Goal: Information Seeking & Learning: Learn about a topic

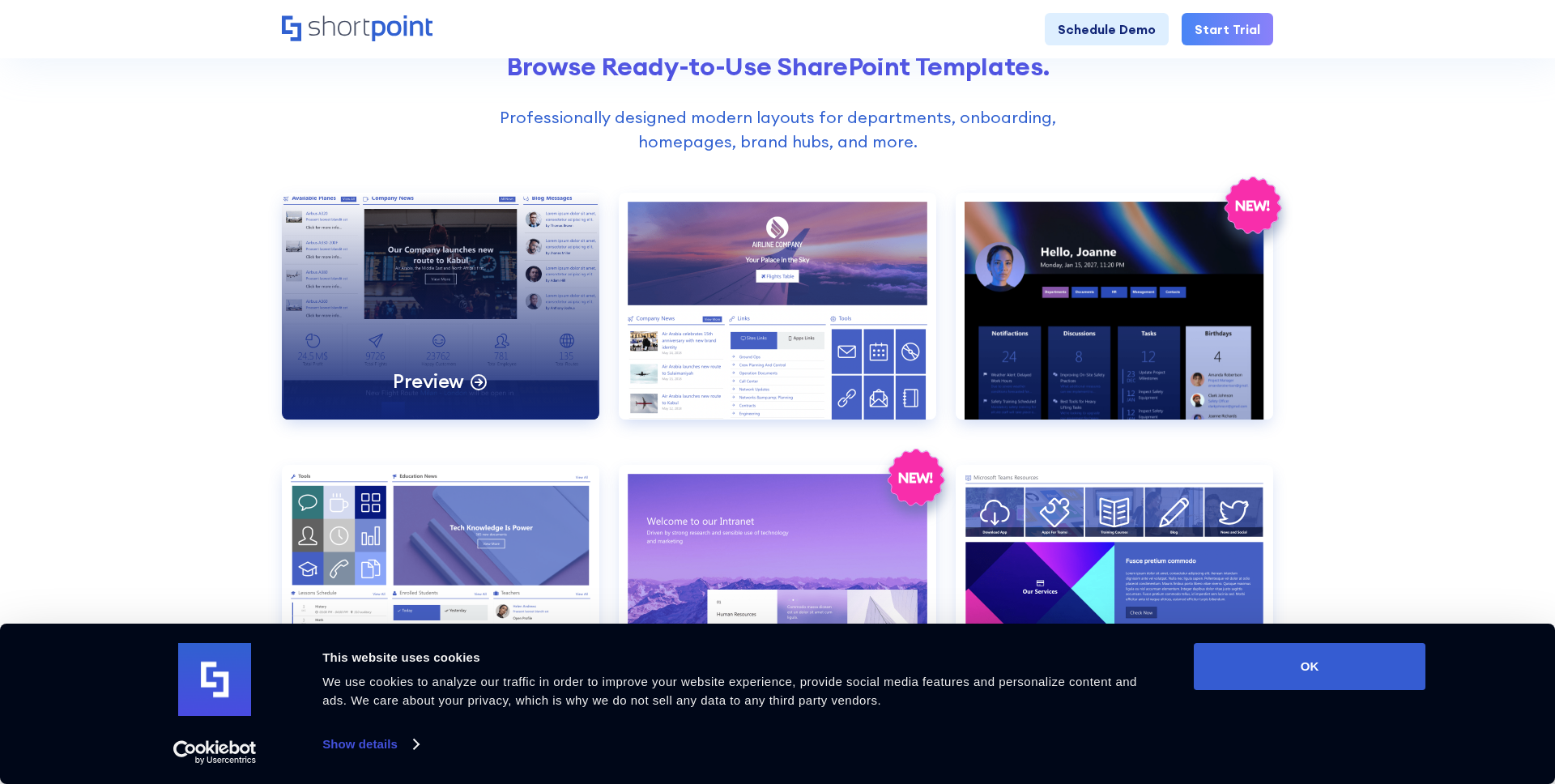
scroll to position [627, 0]
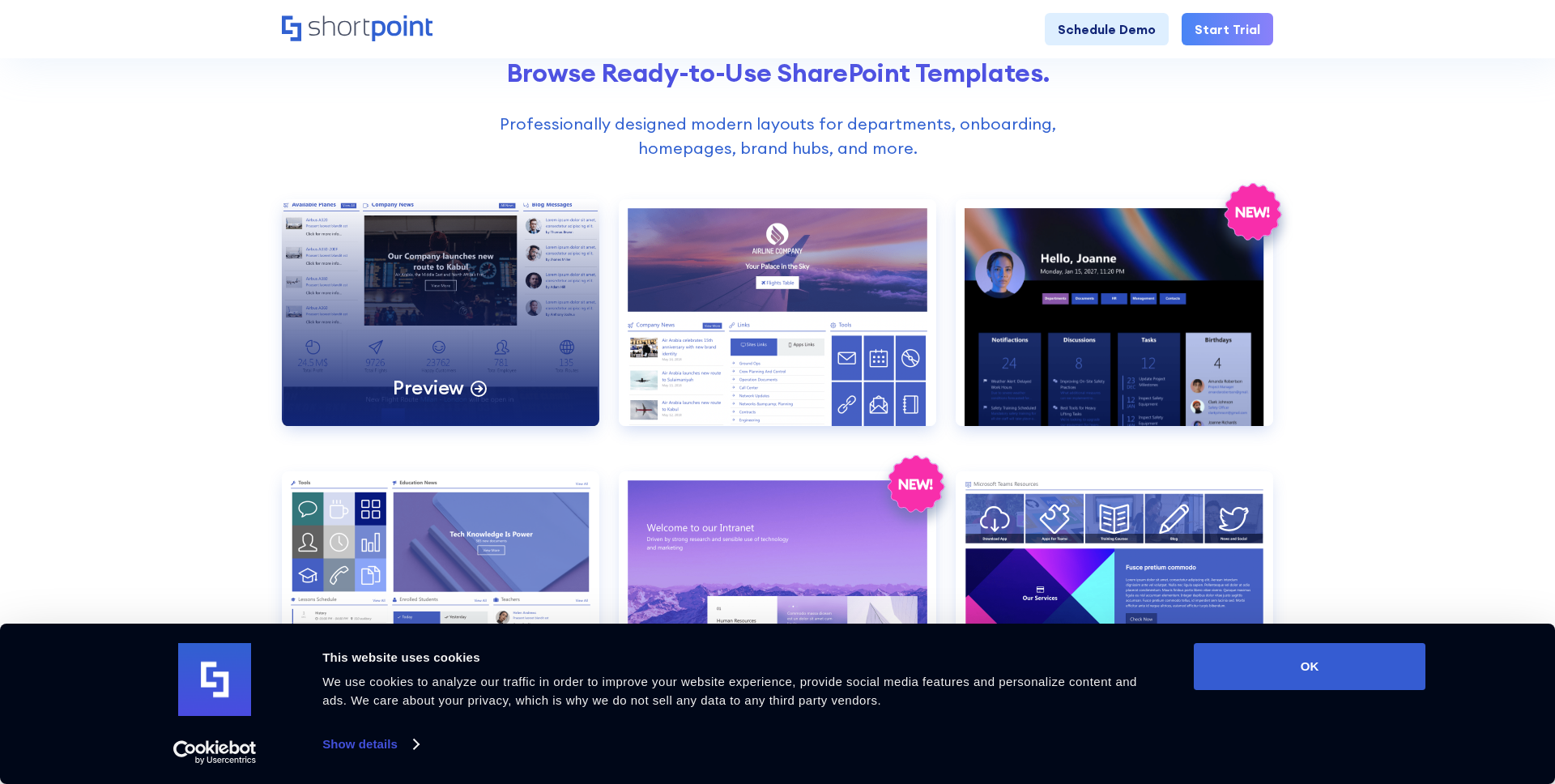
click at [450, 270] on div "Preview" at bounding box center [441, 313] width 318 height 227
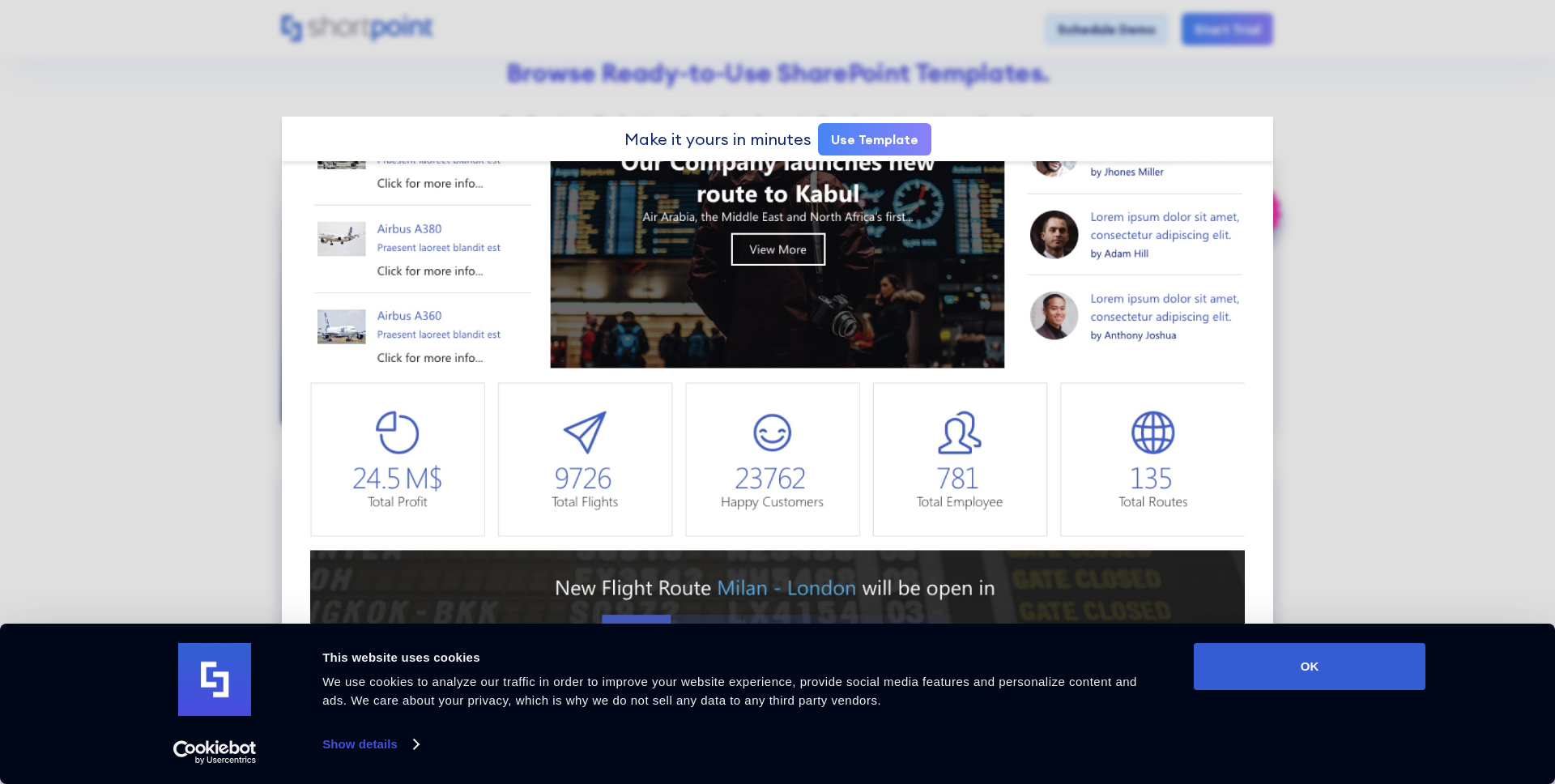
scroll to position [190, 0]
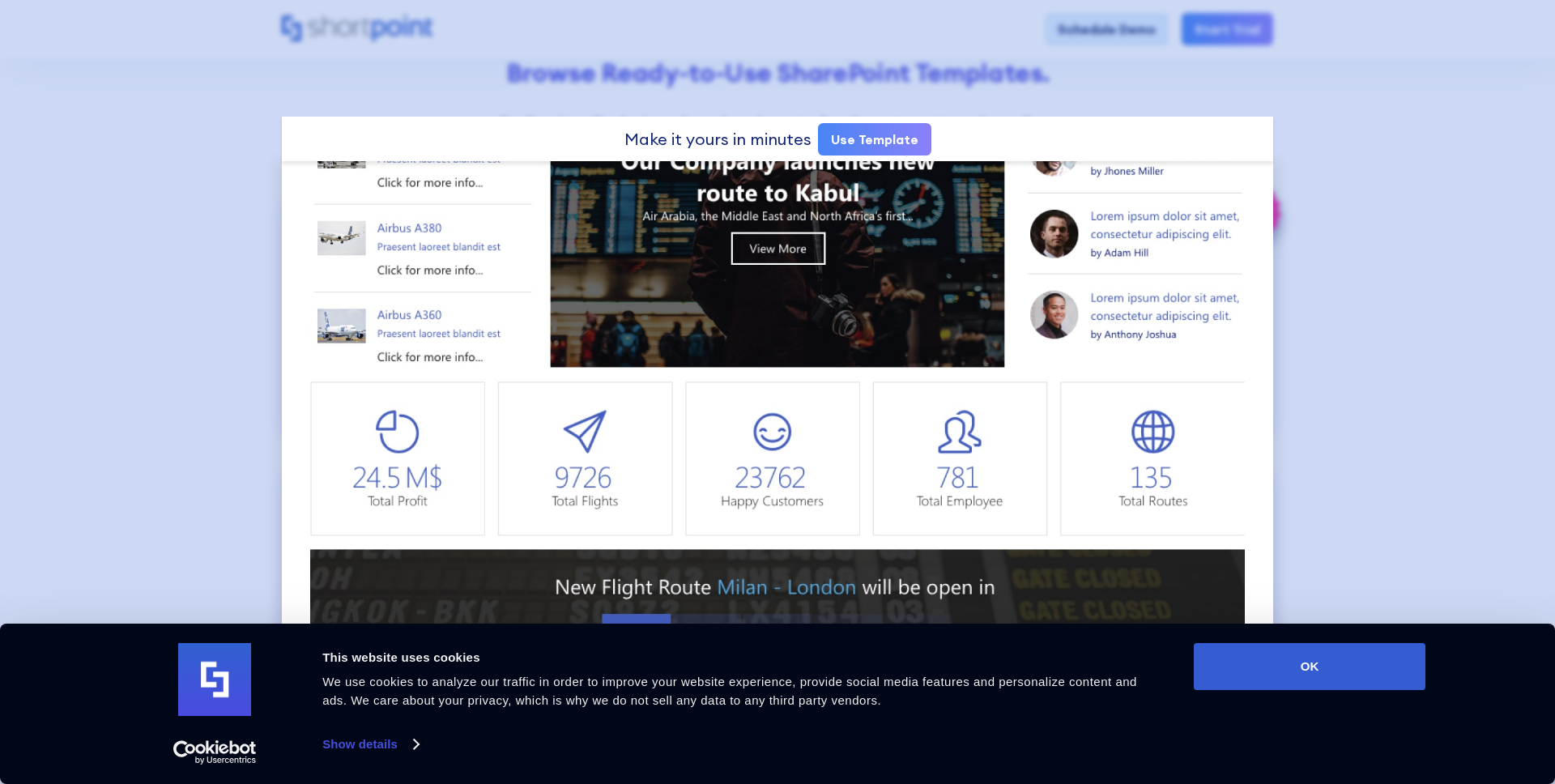
click at [1373, 377] on div at bounding box center [778, 392] width 1555 height 784
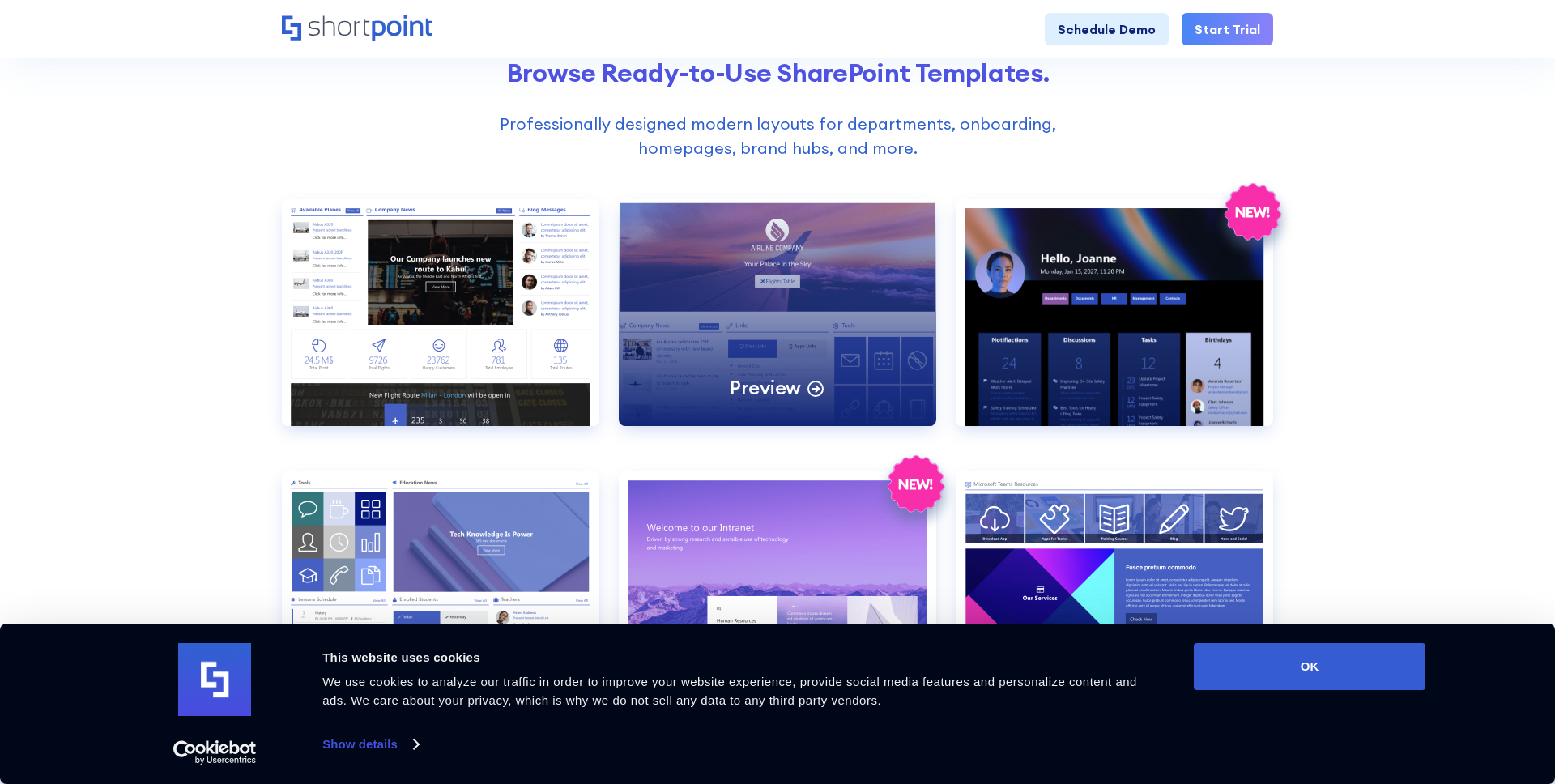
click at [873, 305] on div "Preview" at bounding box center [778, 313] width 318 height 227
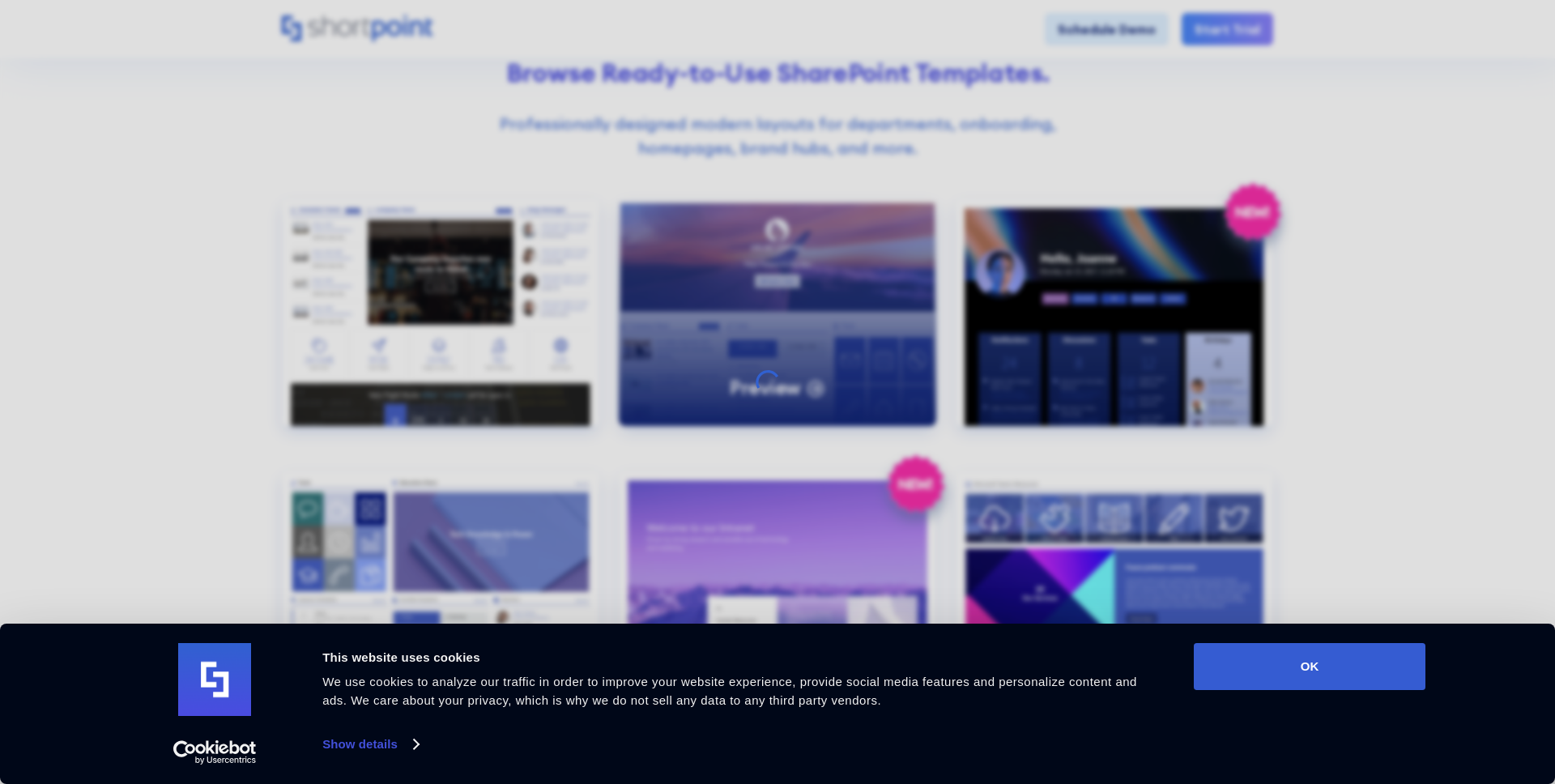
scroll to position [0, 0]
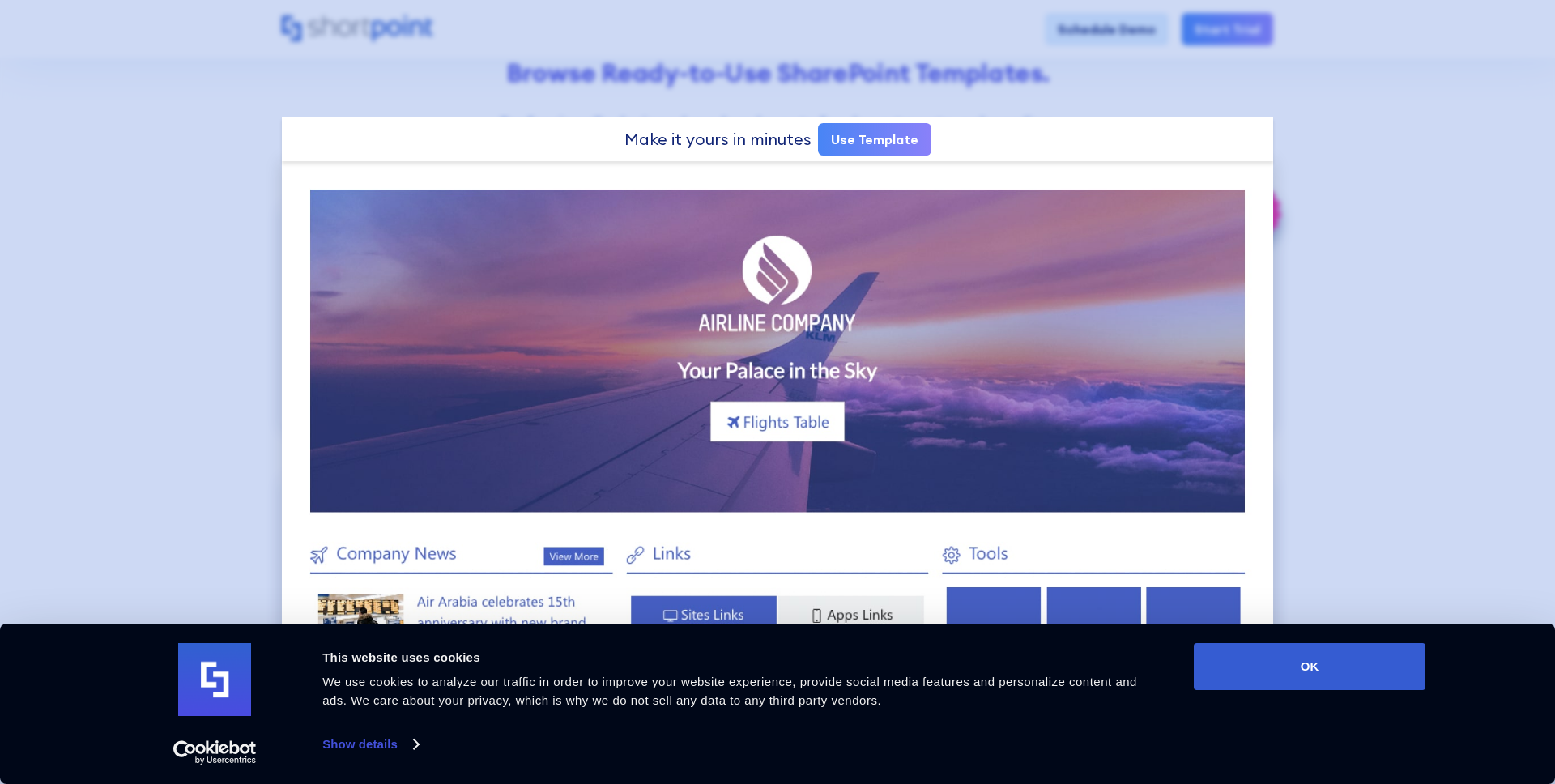
click at [1364, 390] on div at bounding box center [778, 392] width 1555 height 784
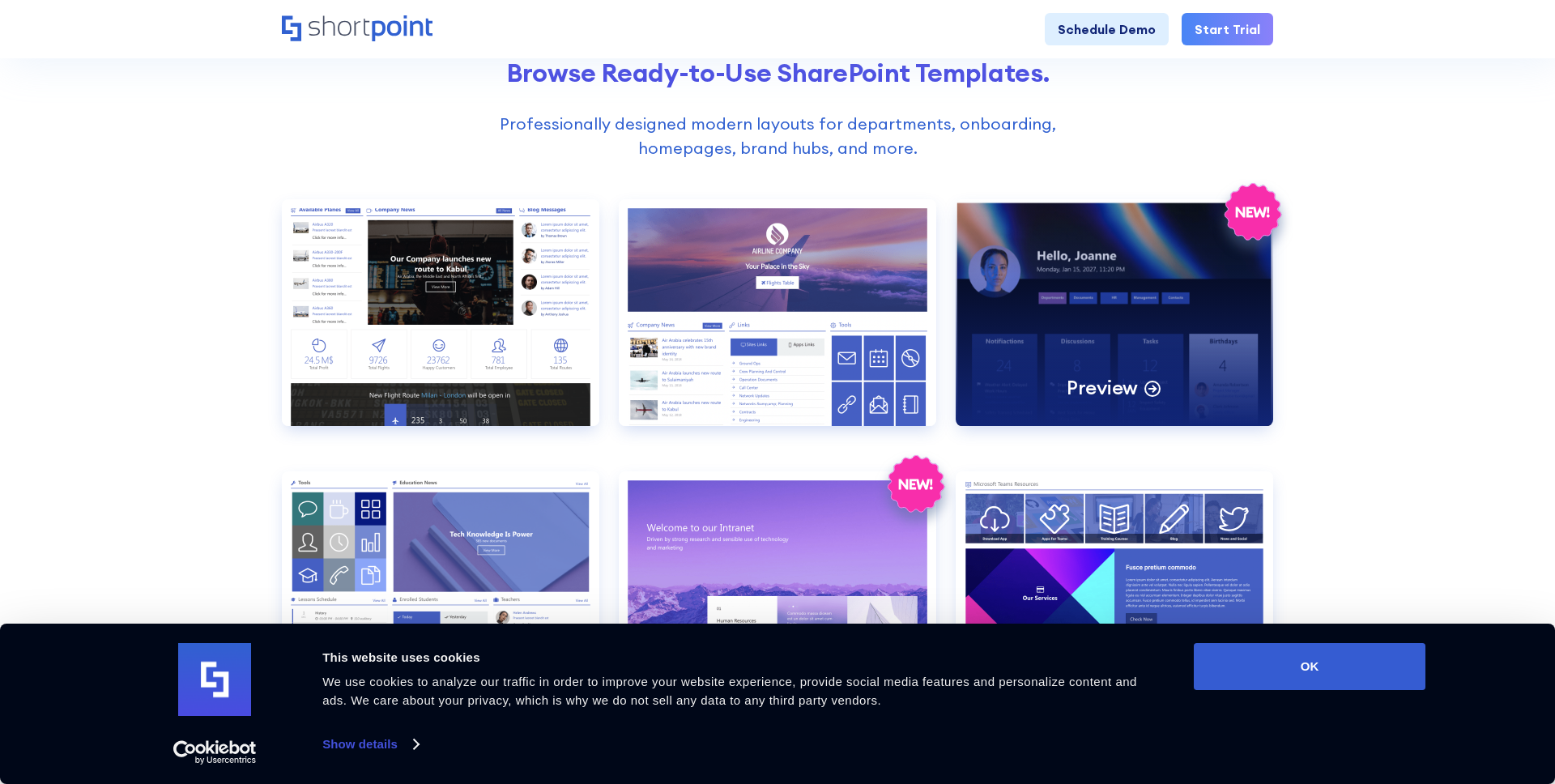
click at [1197, 379] on div "Preview" at bounding box center [1114, 313] width 318 height 227
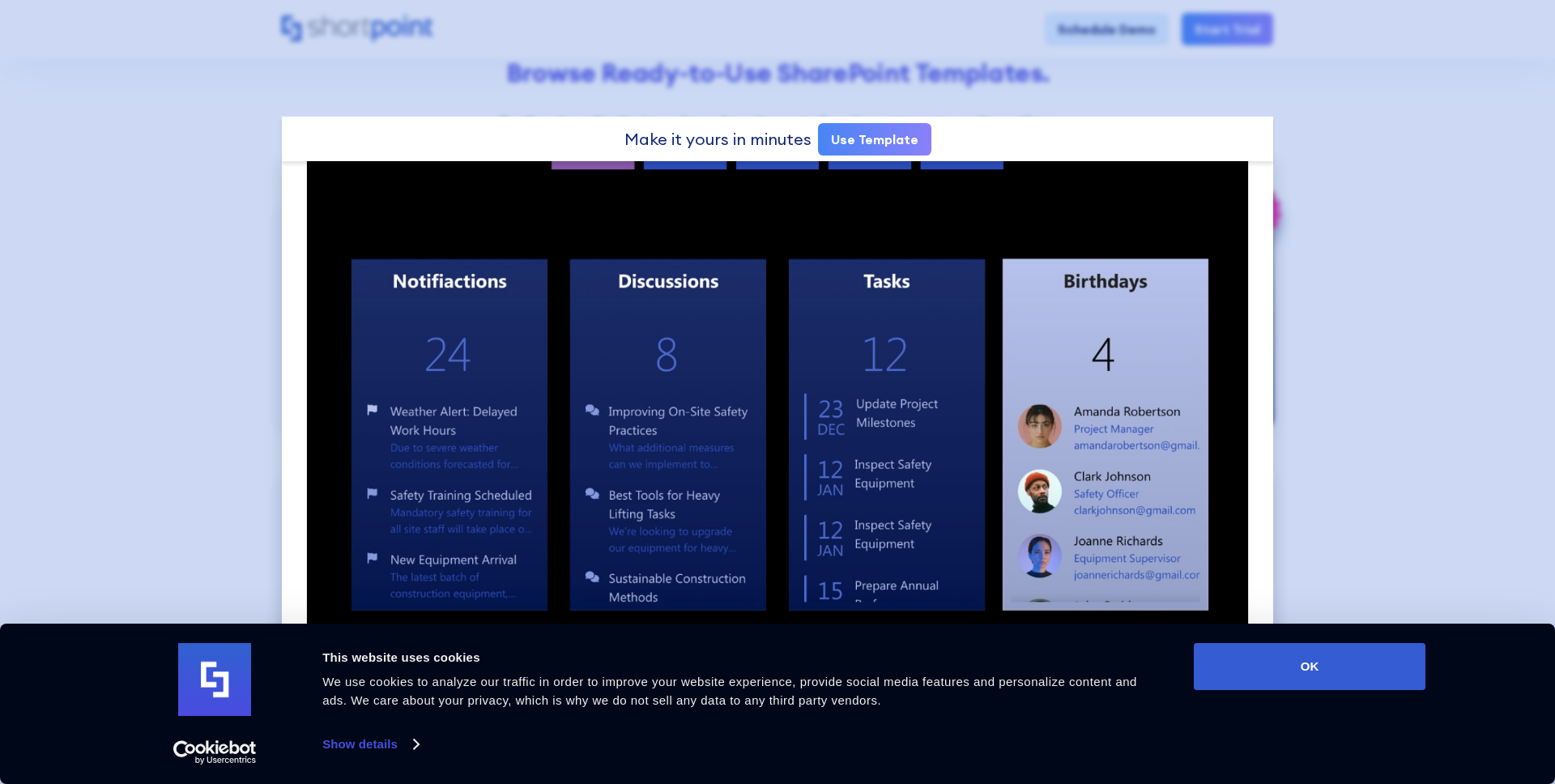
scroll to position [338, 0]
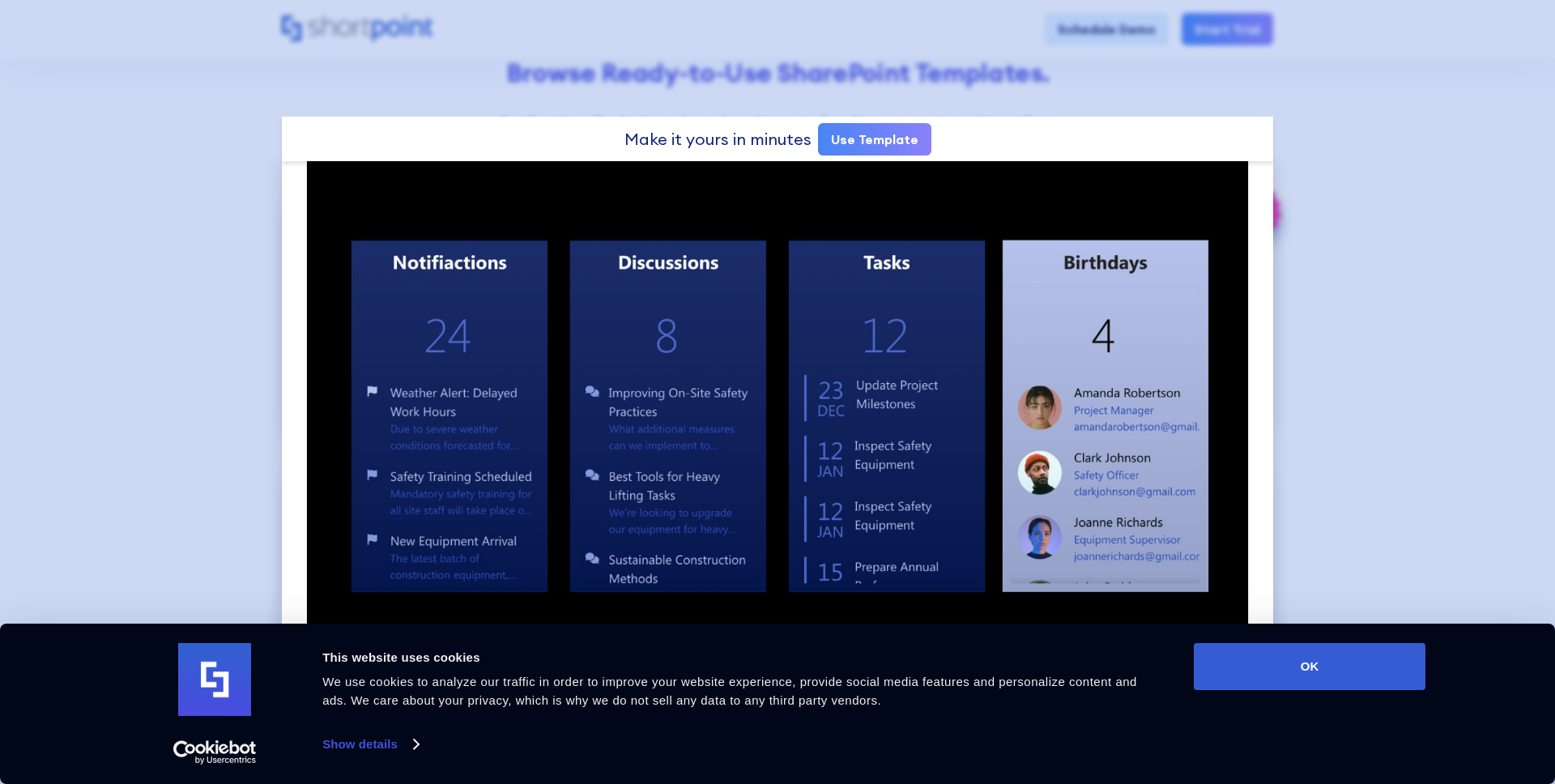
click at [1404, 358] on div at bounding box center [778, 392] width 1555 height 784
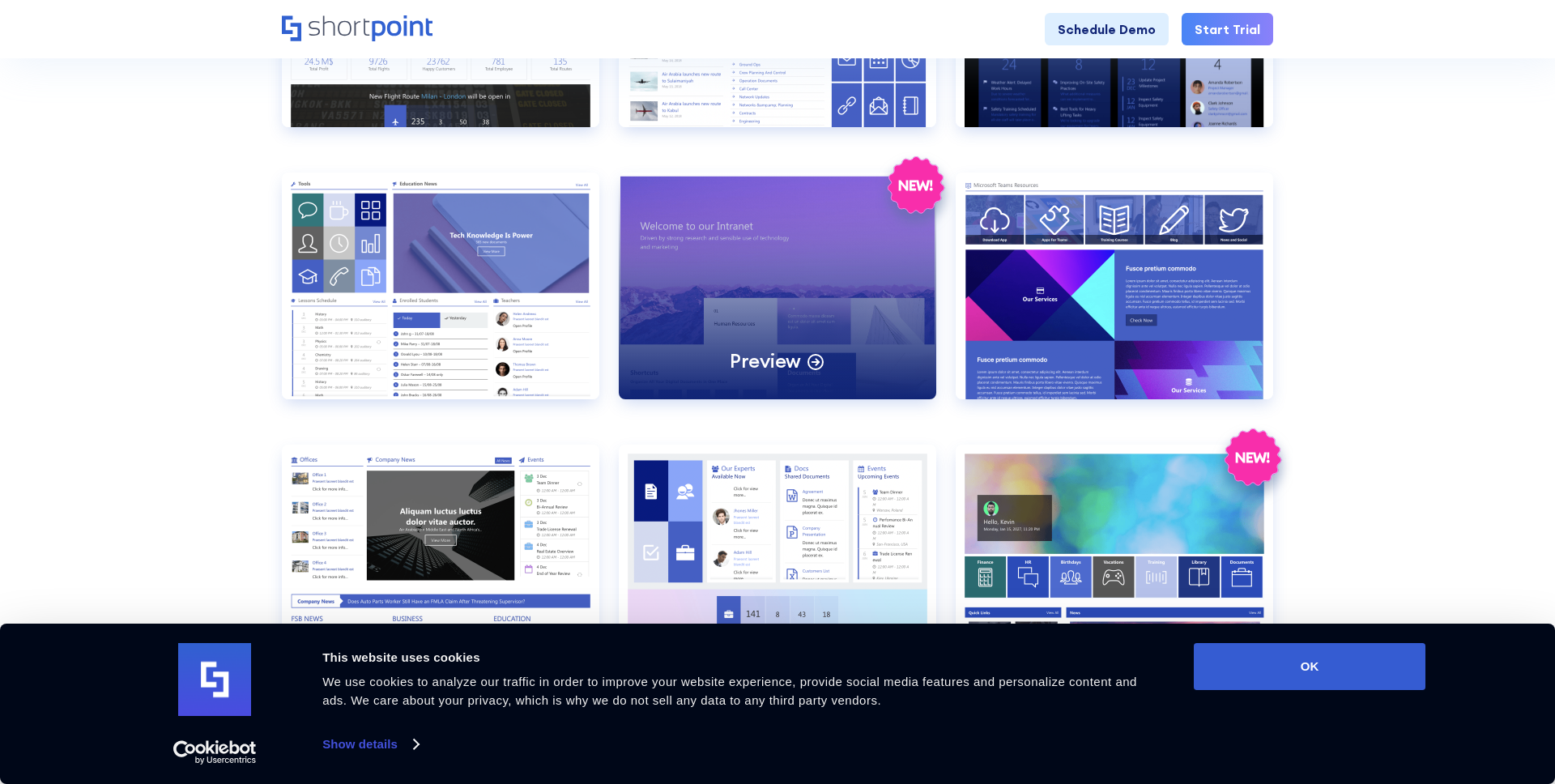
scroll to position [928, 0]
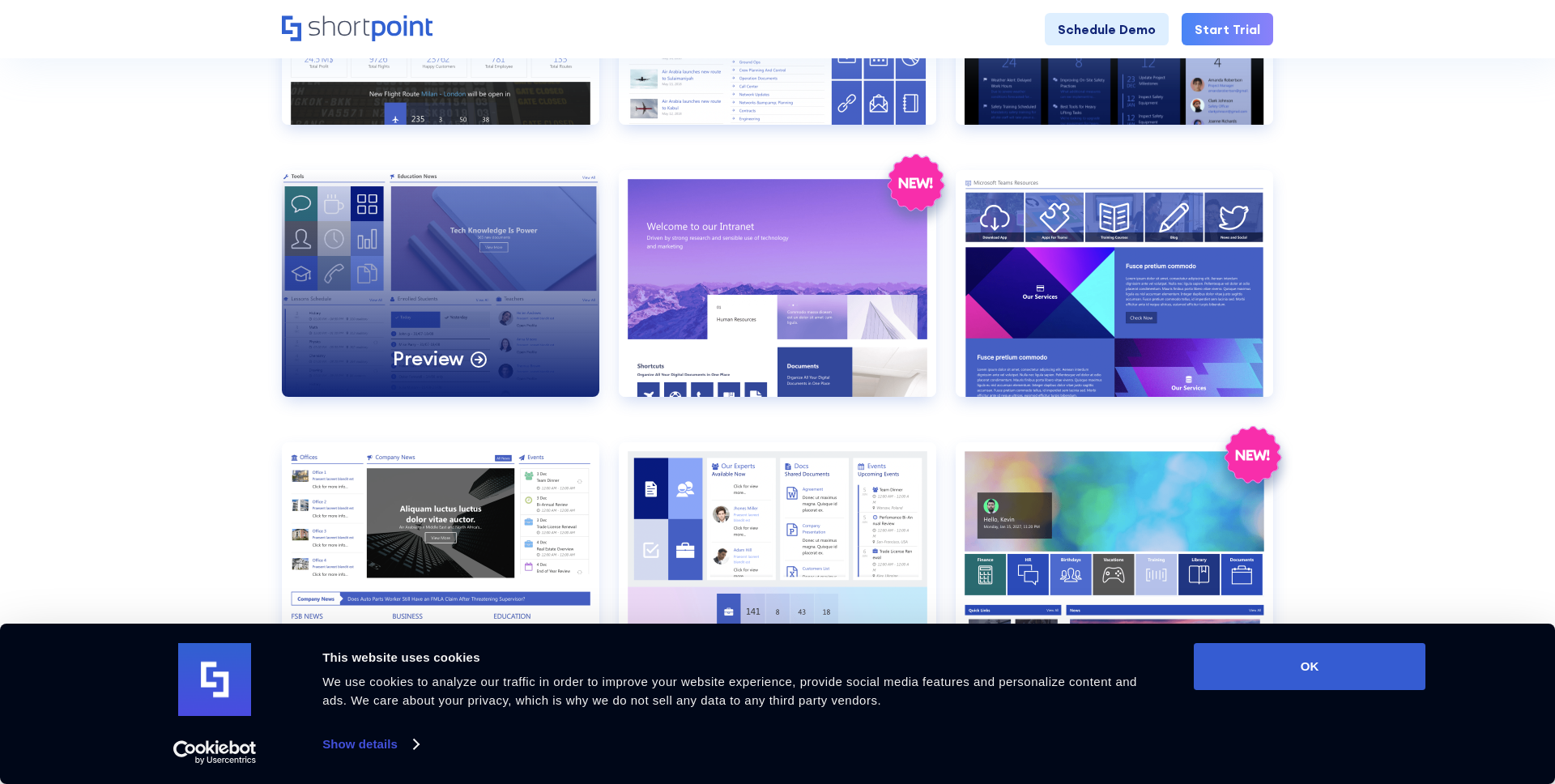
click at [536, 248] on div "Preview" at bounding box center [441, 284] width 318 height 227
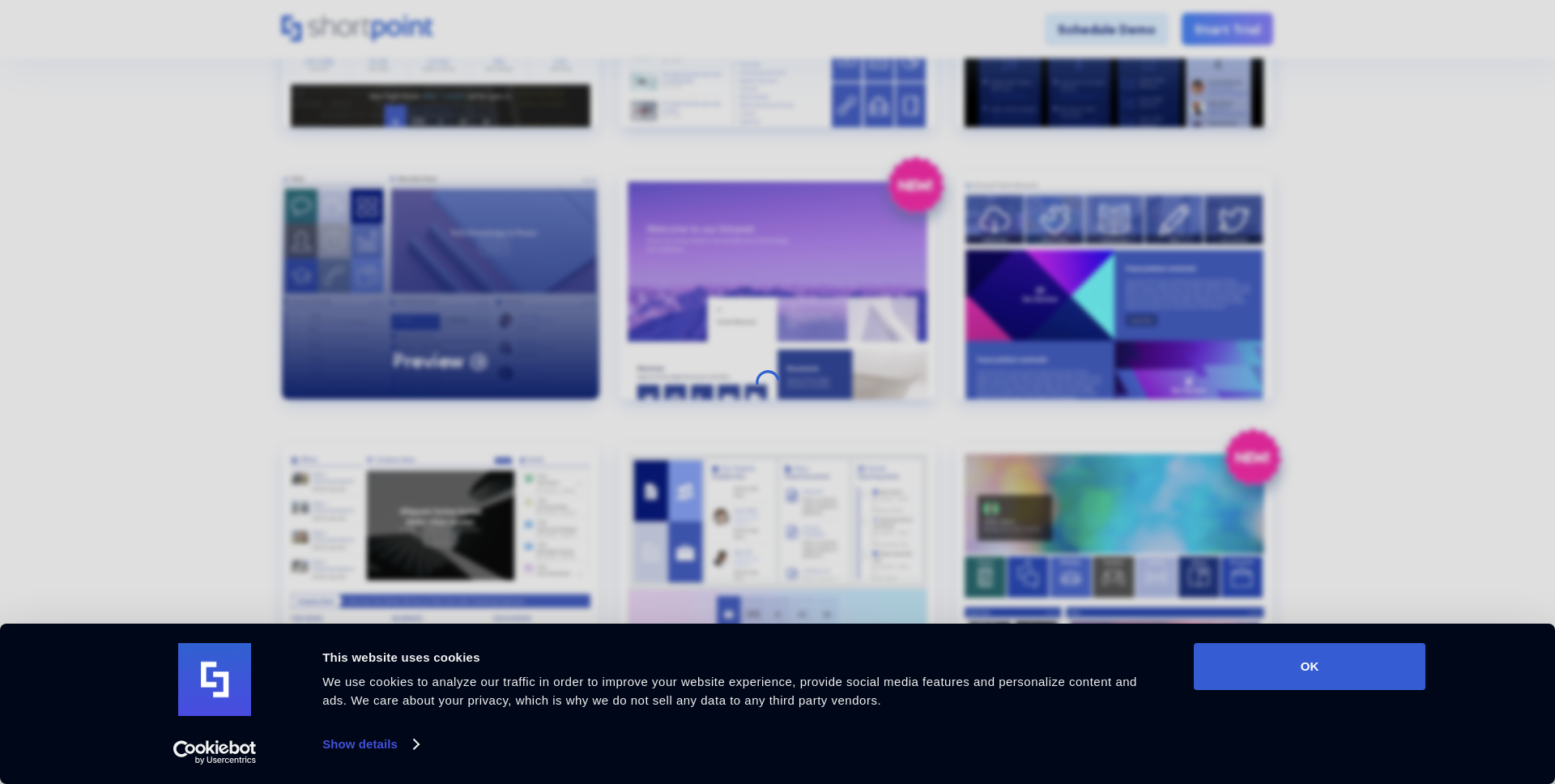
scroll to position [0, 0]
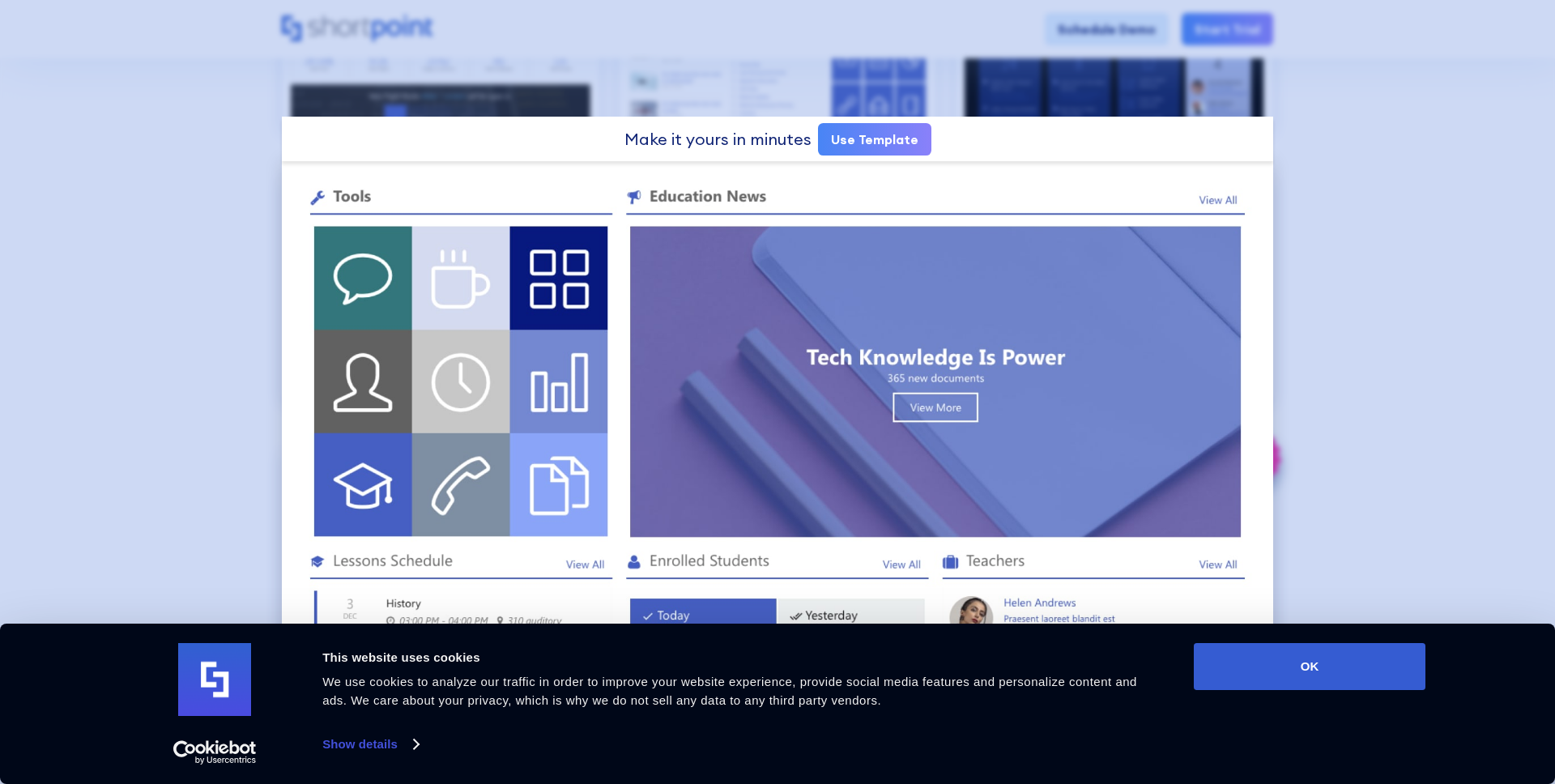
click at [1359, 351] on div at bounding box center [778, 392] width 1555 height 784
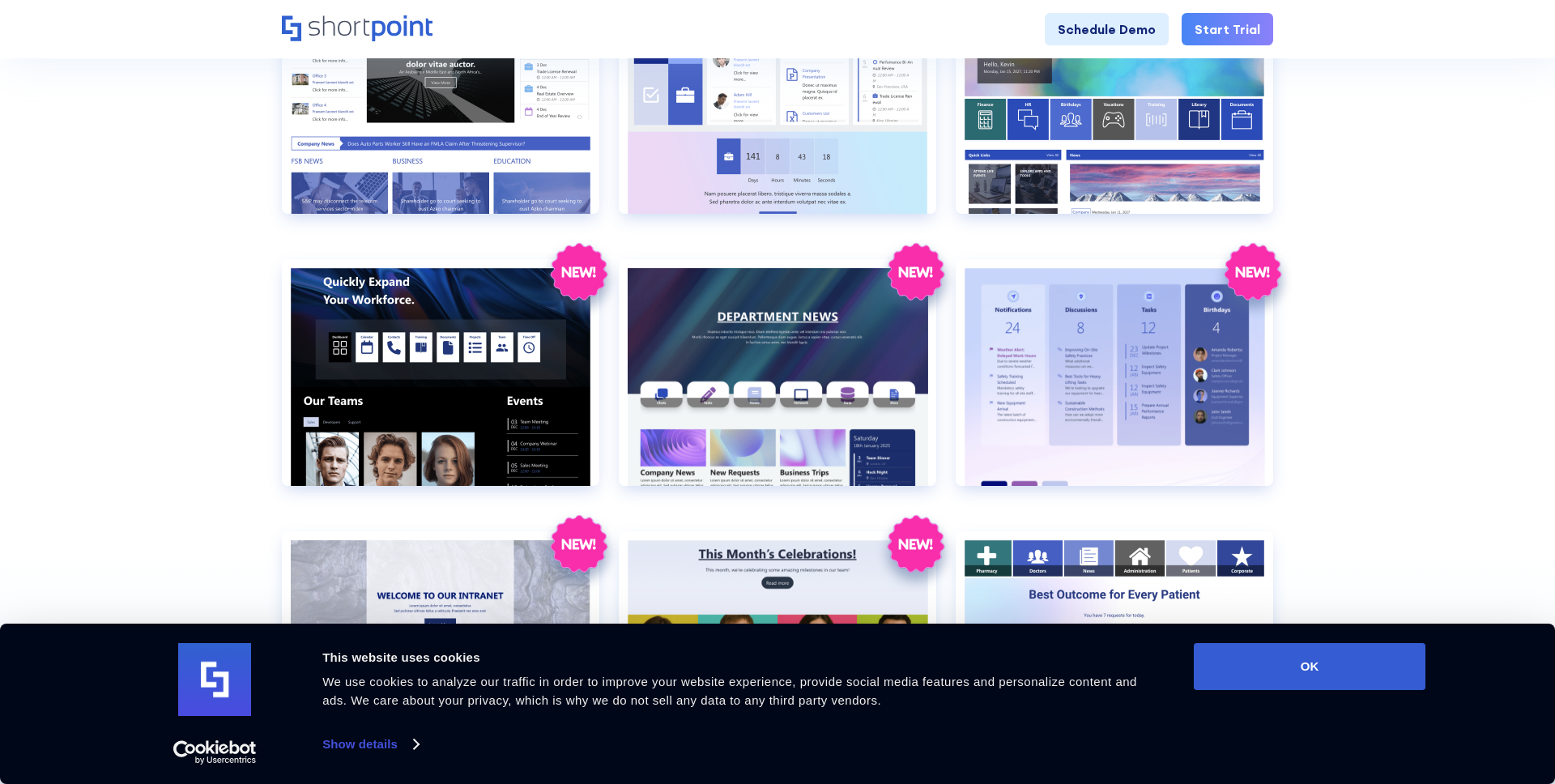
scroll to position [1397, 0]
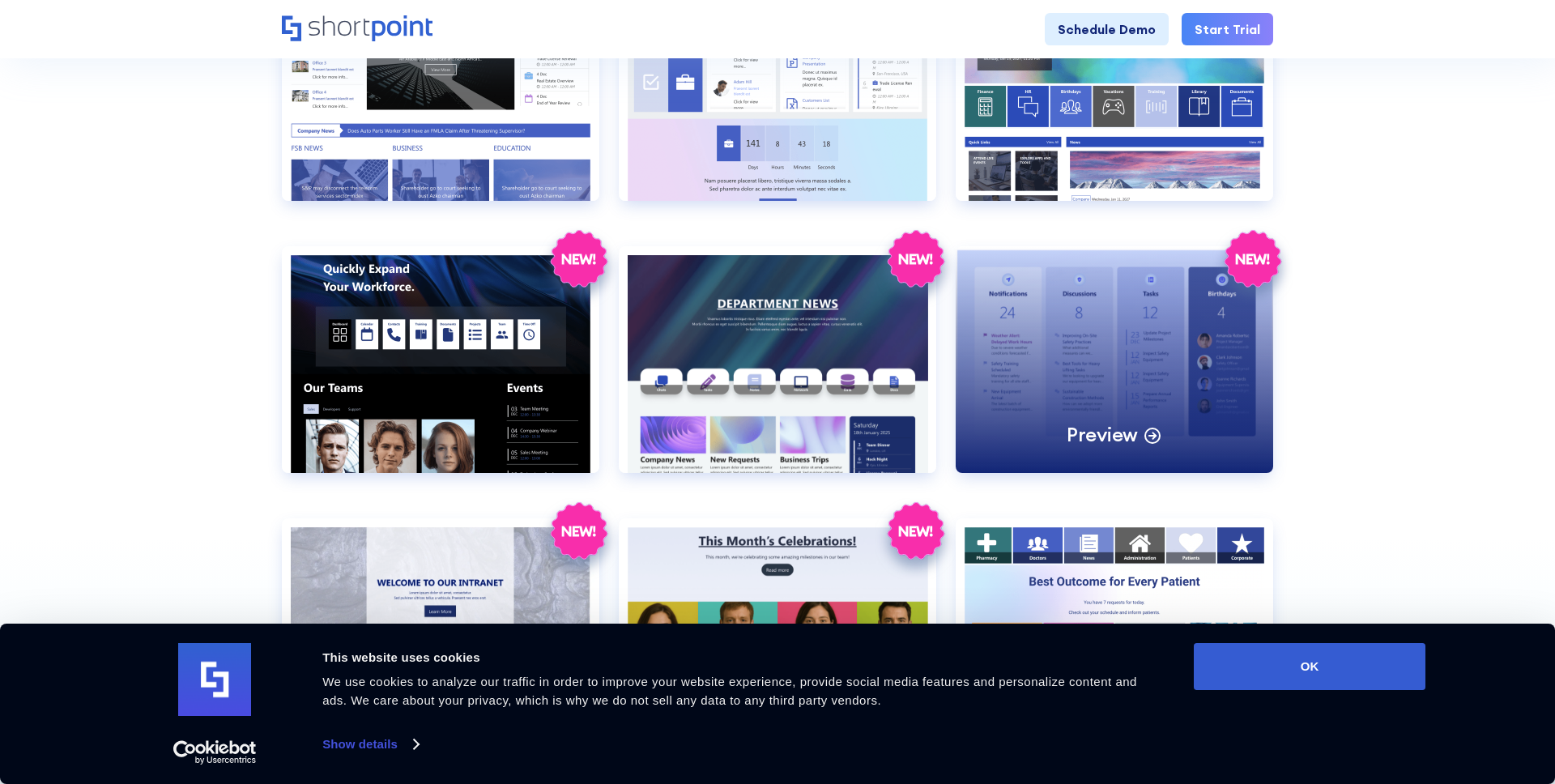
click at [1179, 361] on div "Preview" at bounding box center [1114, 360] width 318 height 227
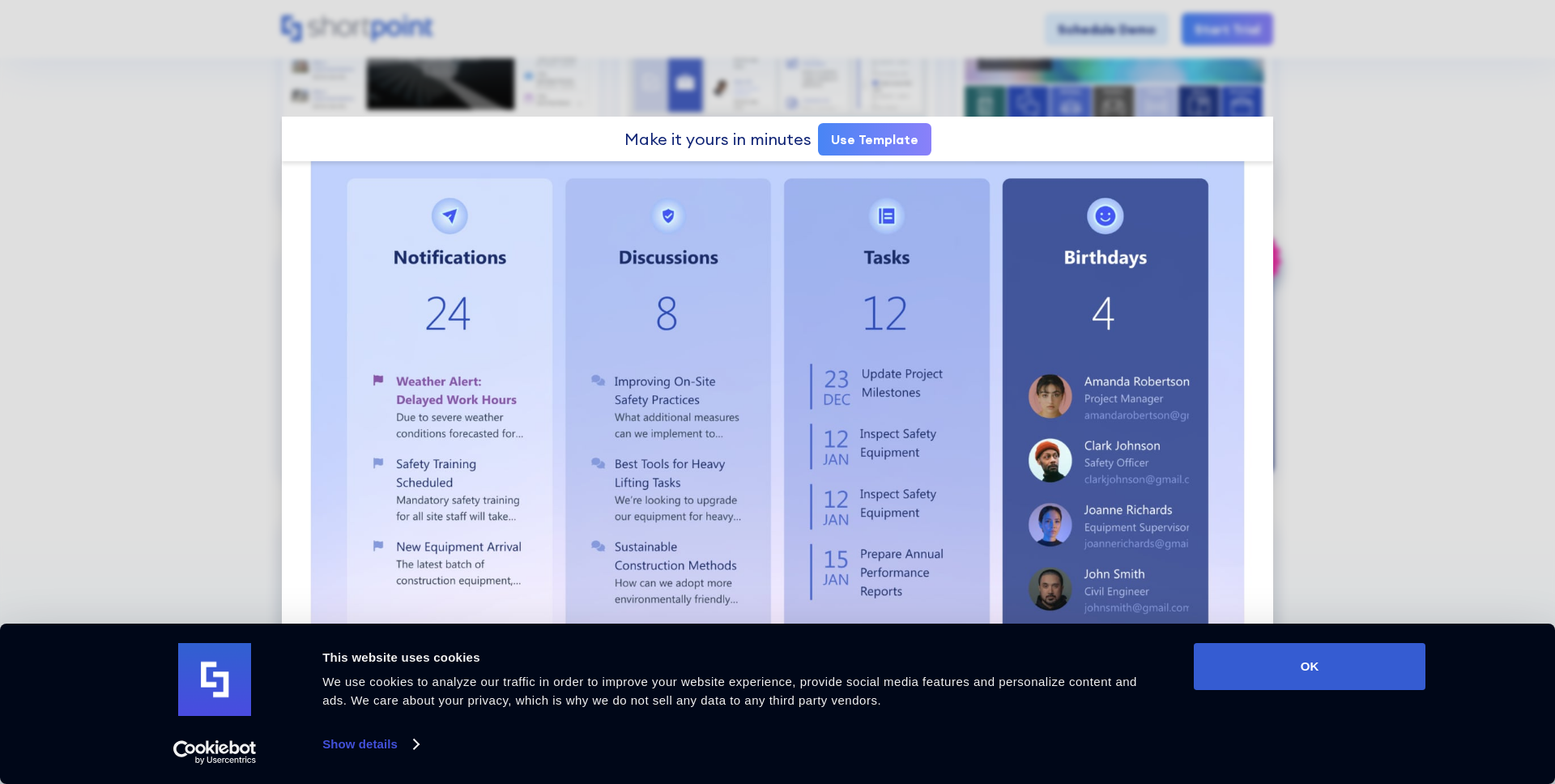
scroll to position [52, 0]
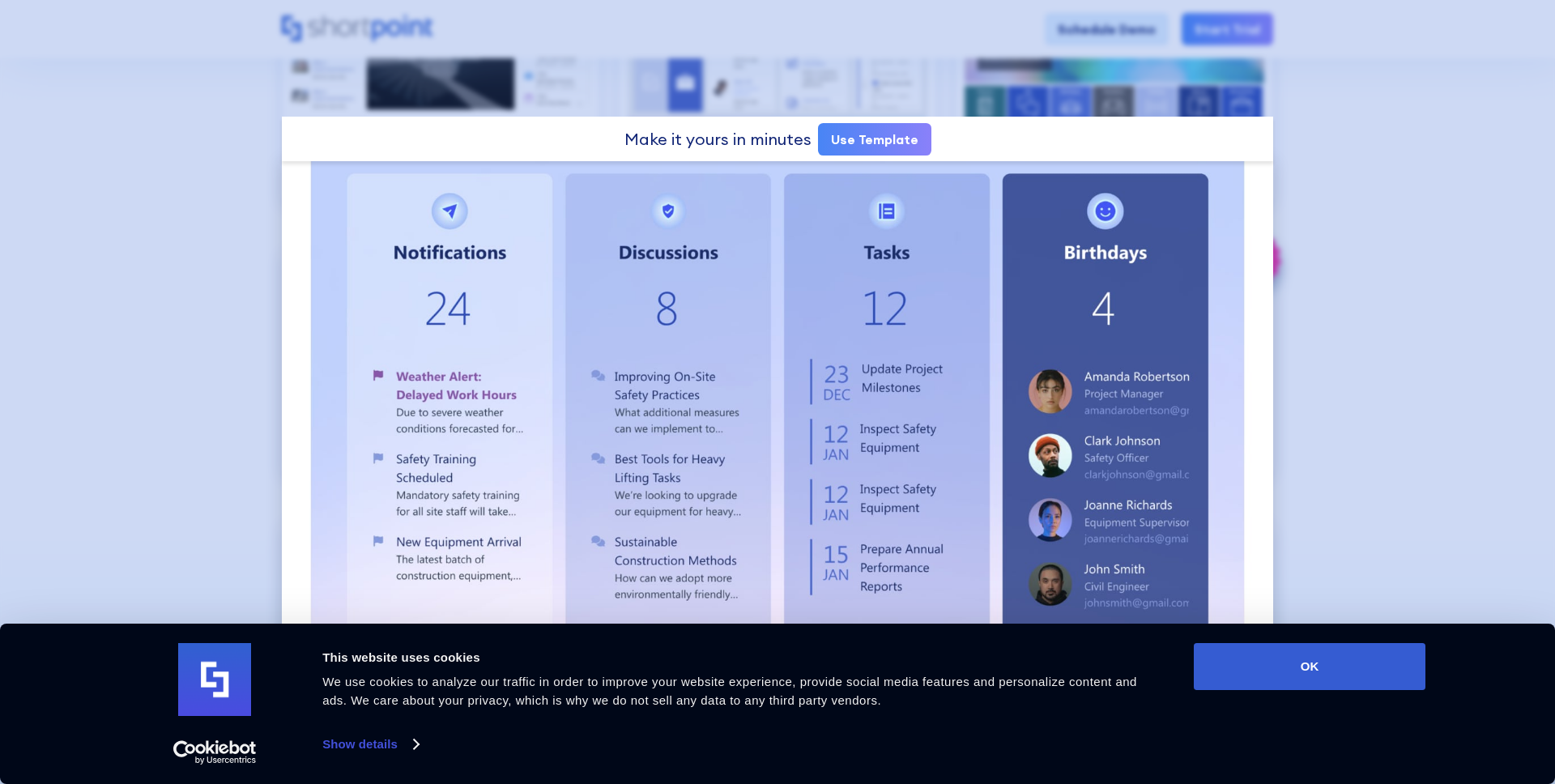
click at [1365, 363] on div at bounding box center [778, 392] width 1555 height 784
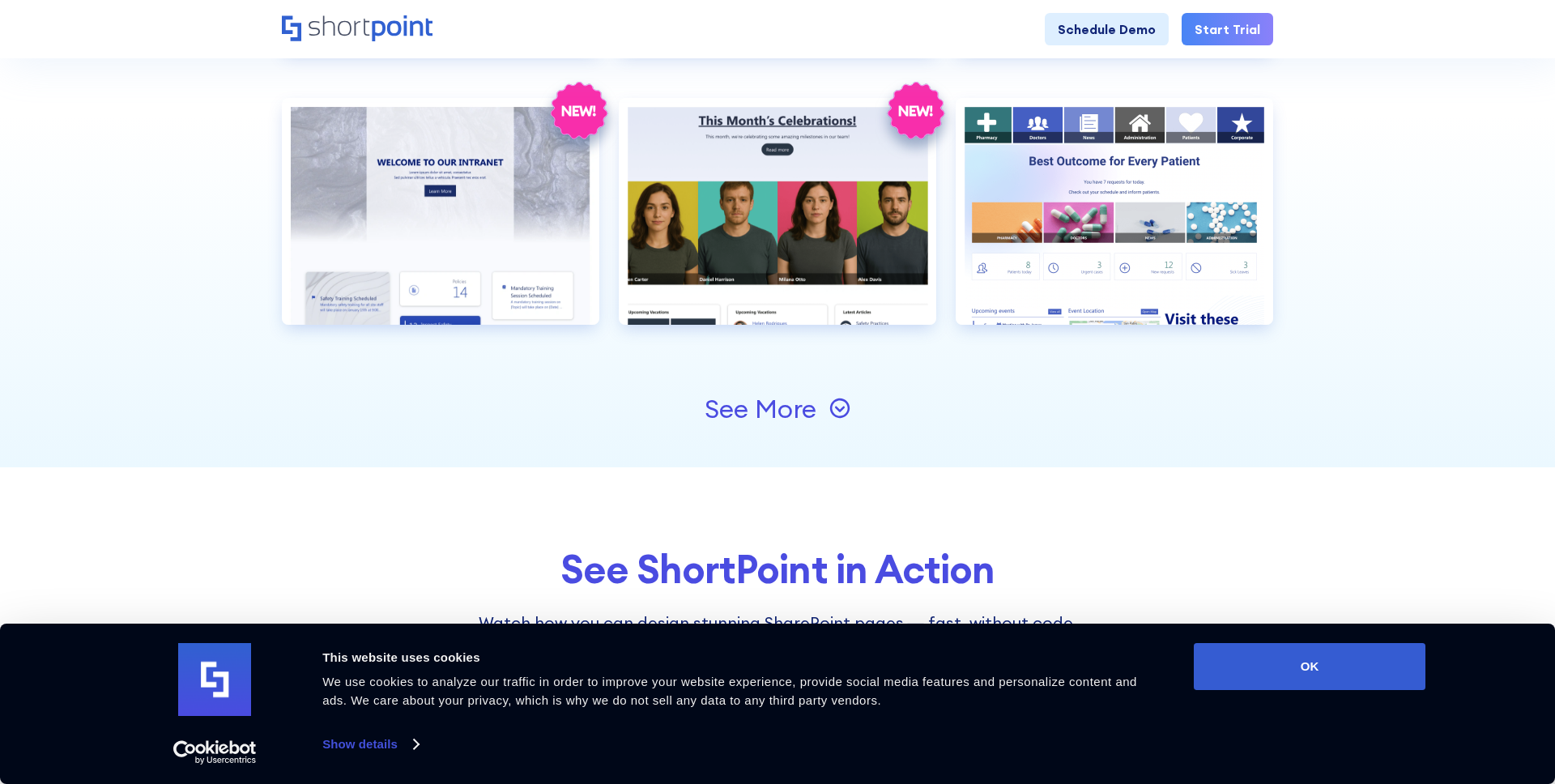
scroll to position [1820, 0]
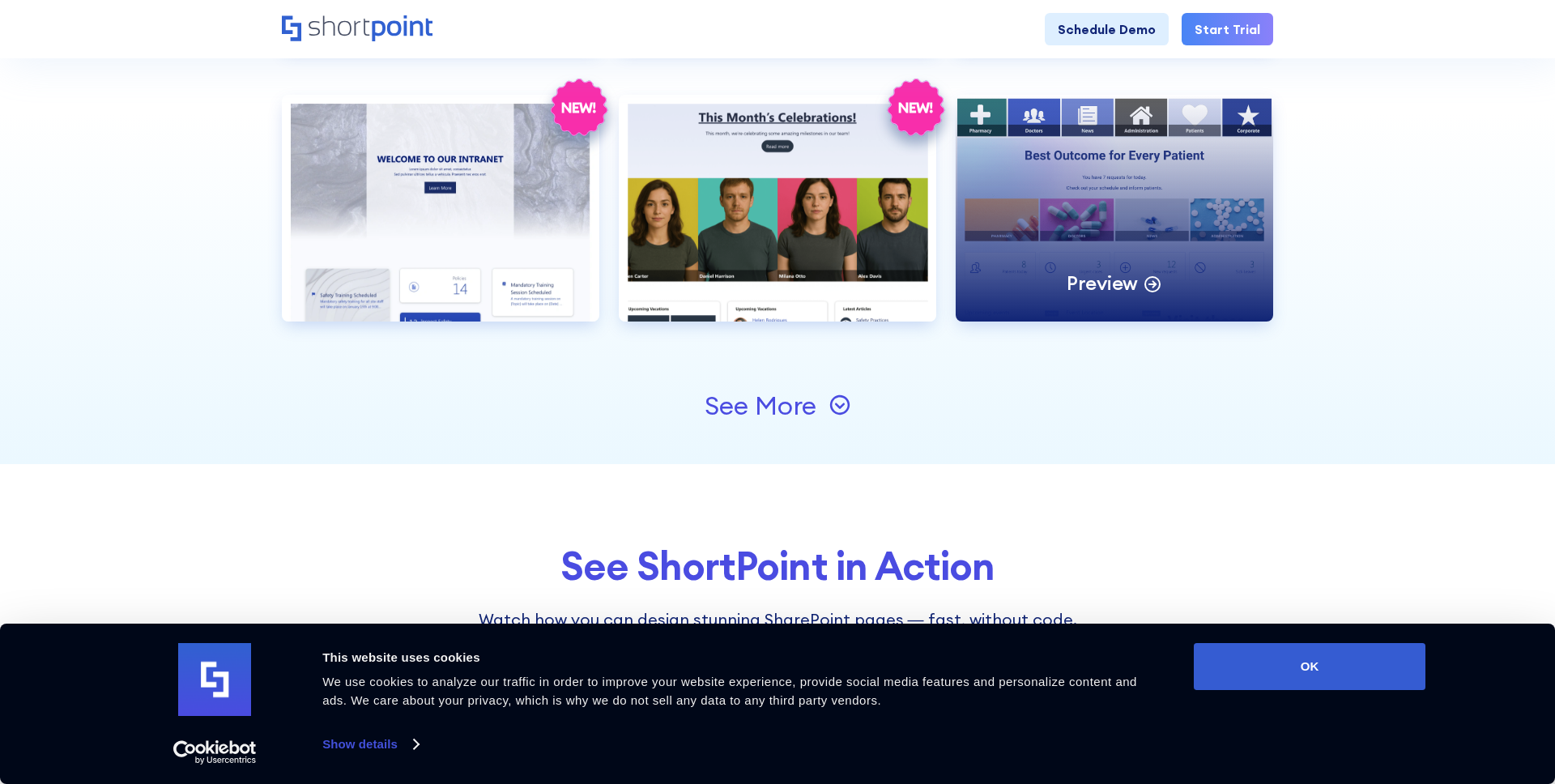
click at [1108, 224] on div "Preview" at bounding box center [1114, 208] width 318 height 227
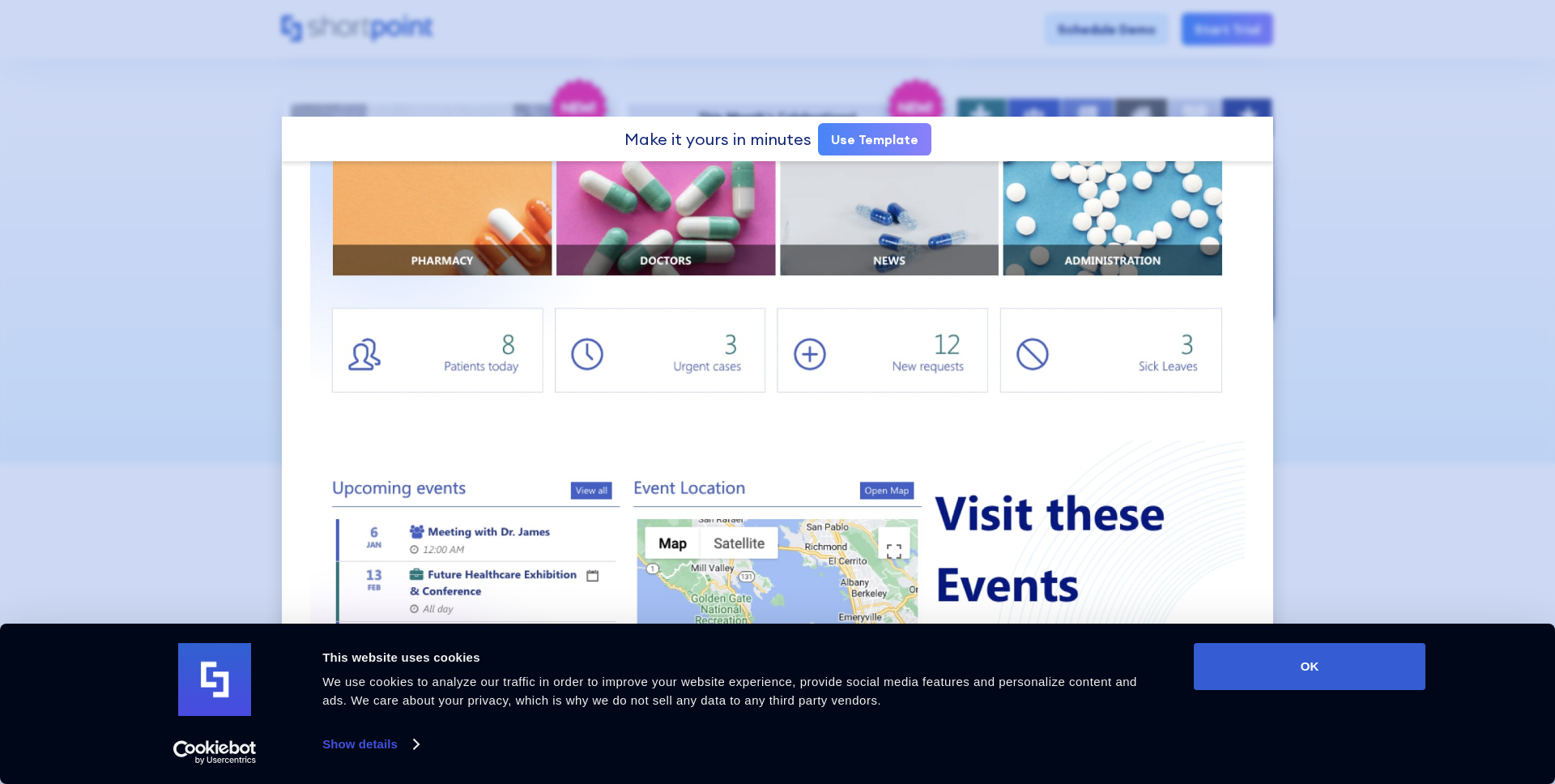
scroll to position [339, 0]
click at [1374, 331] on div at bounding box center [778, 392] width 1555 height 784
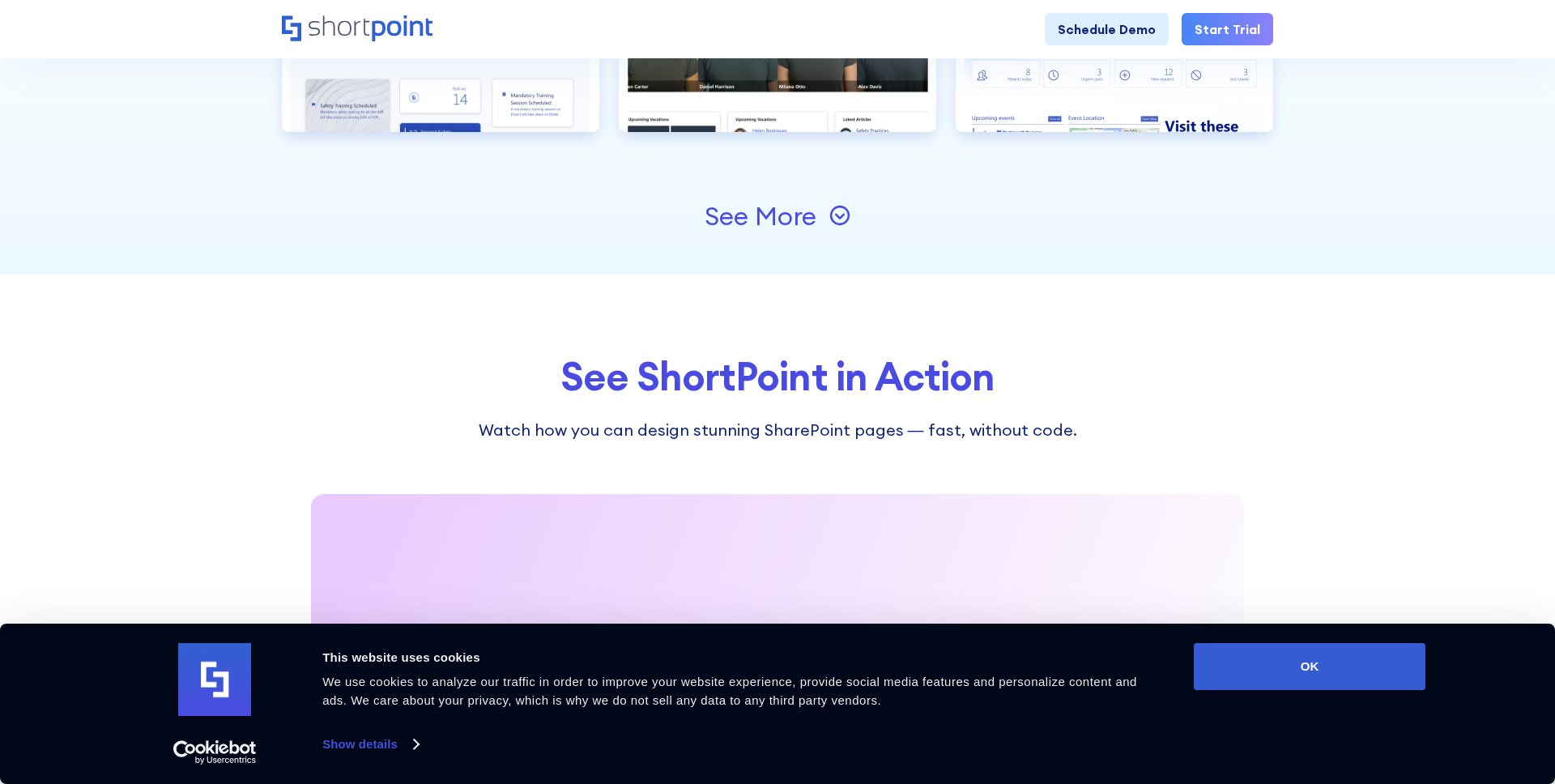
scroll to position [2016, 0]
